Goal: Task Accomplishment & Management: Use online tool/utility

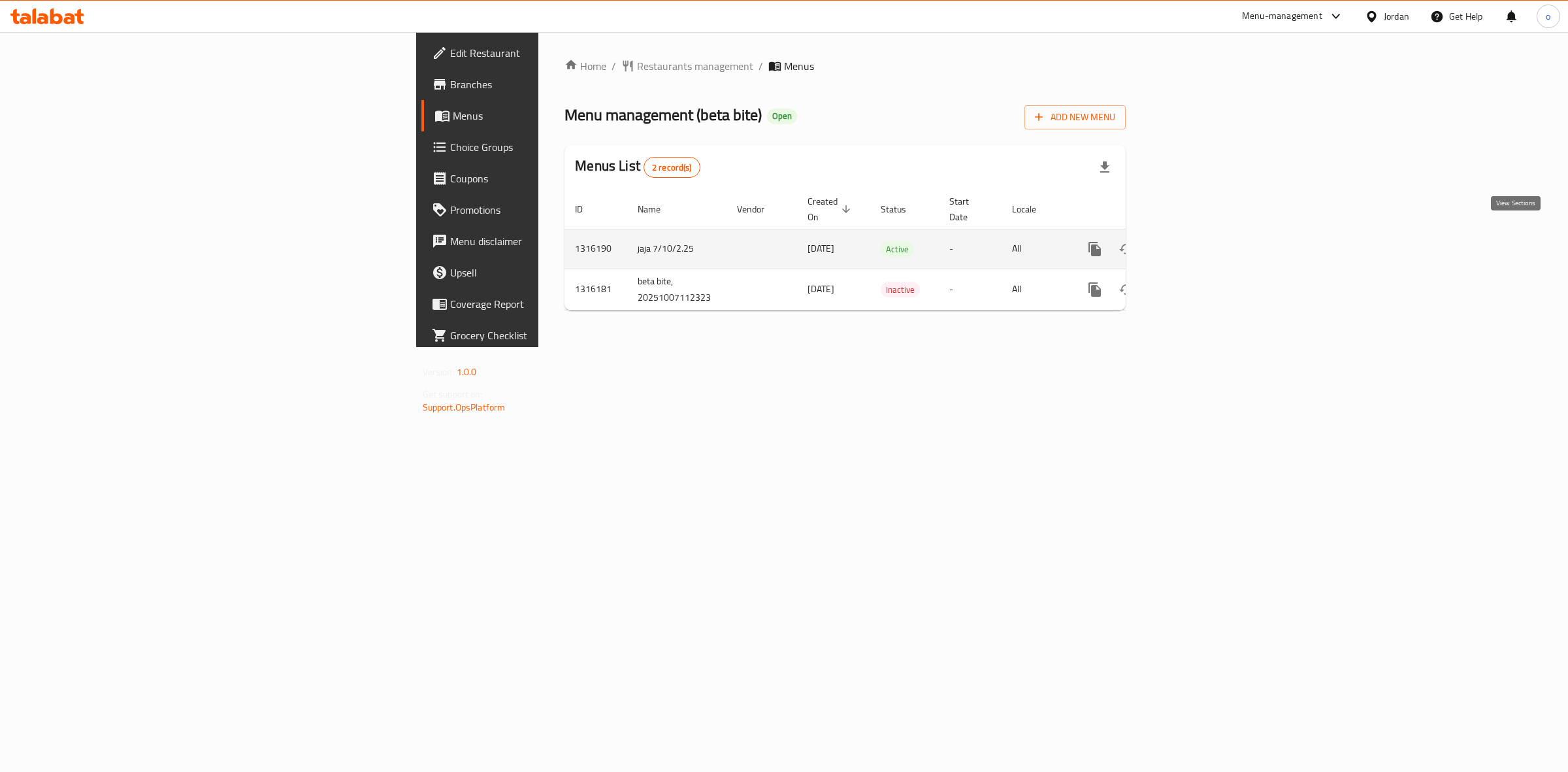
click at [1197, 241] on icon "enhanced table" at bounding box center [1189, 248] width 16 height 16
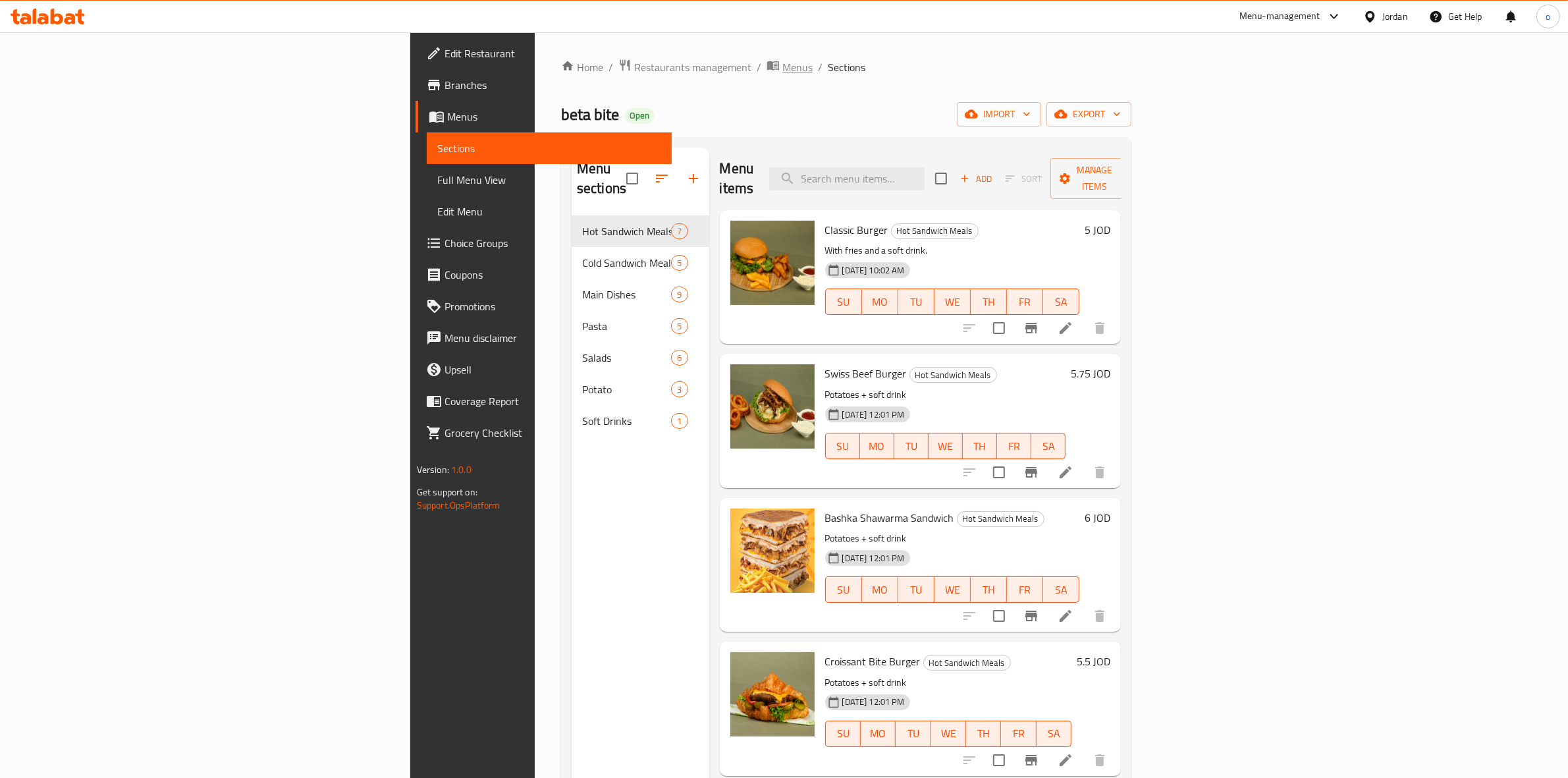
click at [783, 68] on span "Menus" at bounding box center [798, 67] width 30 height 16
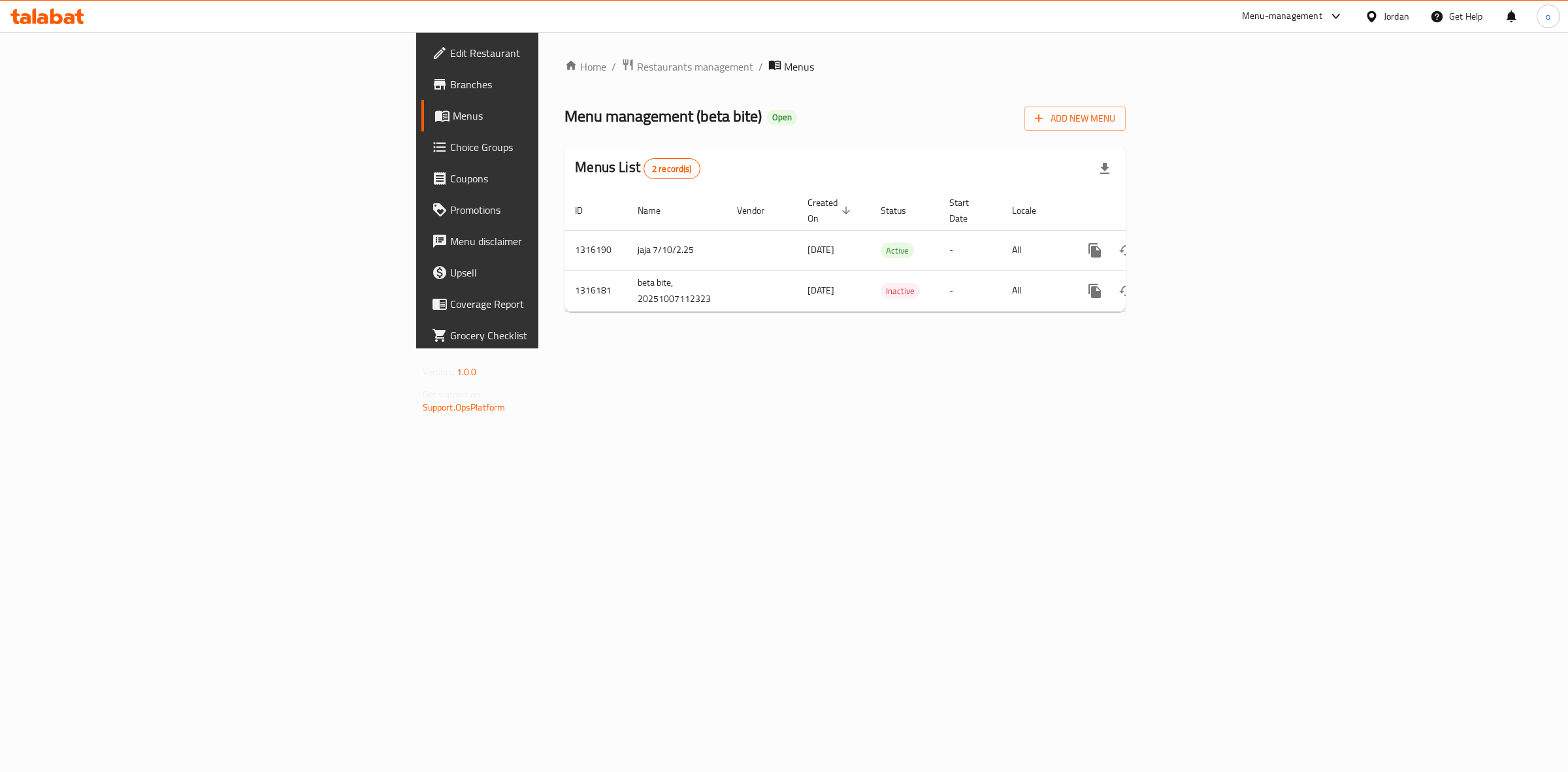
drag, startPoint x: 978, startPoint y: 394, endPoint x: 1022, endPoint y: 334, distance: 74.4
click at [980, 348] on div "Home / Restaurants management / Menus Menu management ( beta bite ) Open Add Ne…" at bounding box center [845, 190] width 613 height 317
click at [1116, 123] on span "Add New Menu" at bounding box center [1075, 119] width 80 height 17
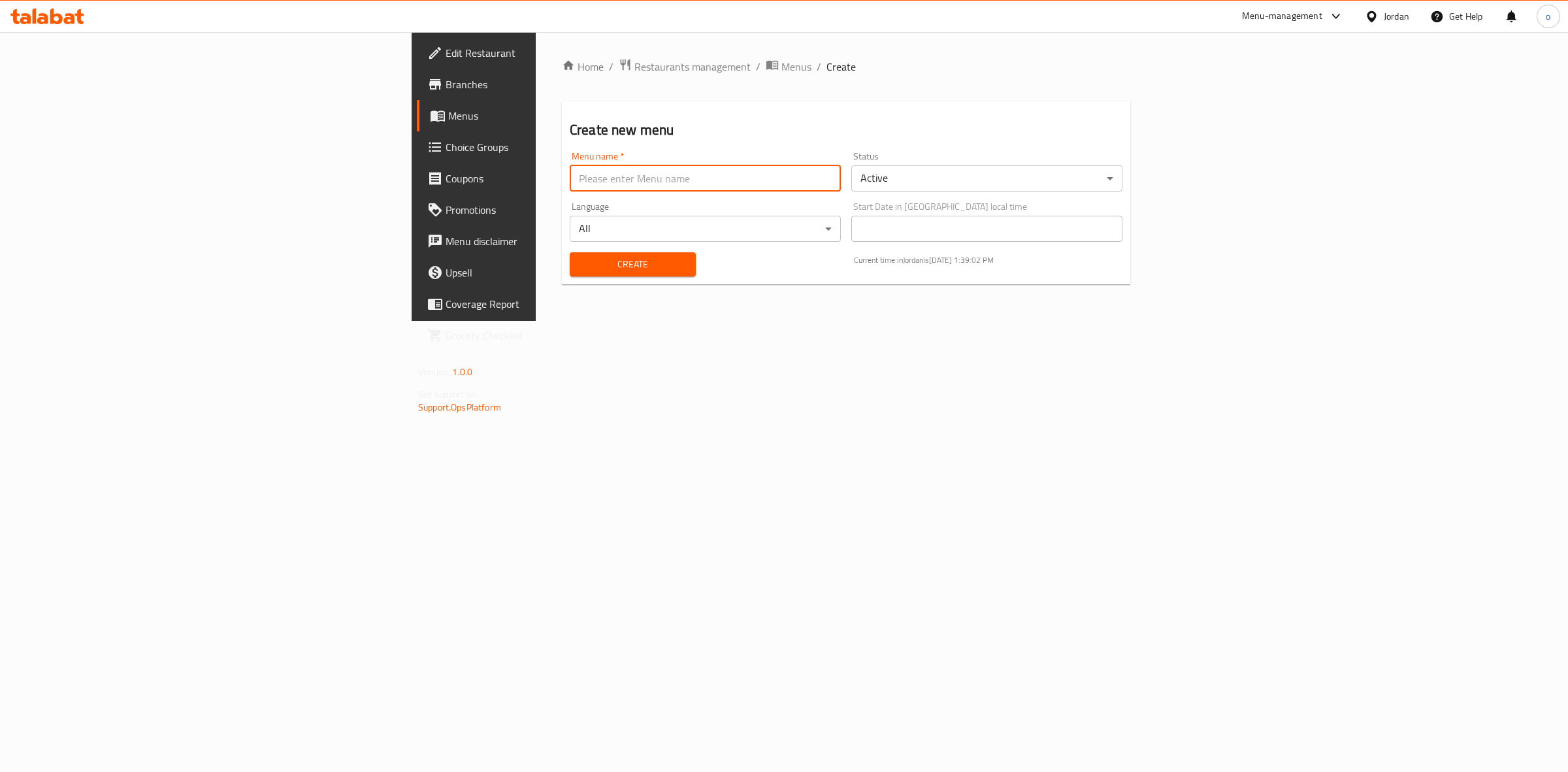
click at [604, 178] on input "text" at bounding box center [705, 178] width 271 height 26
click at [579, 145] on div "Create new menu Menu name   * Menu name * Menu name is required Status Active ​…" at bounding box center [846, 200] width 568 height 198
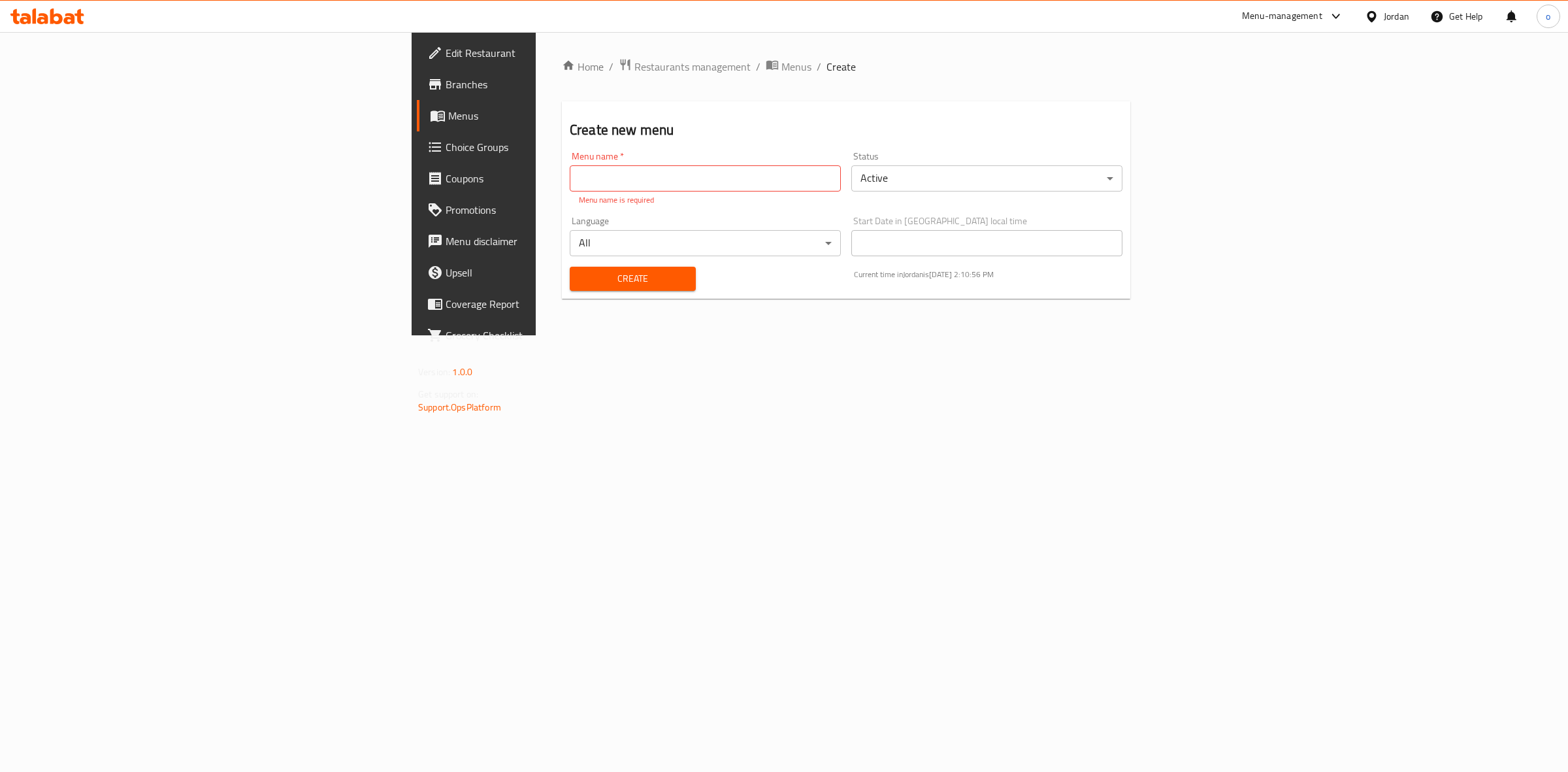
click at [446, 77] on span "Branches" at bounding box center [554, 84] width 217 height 16
